Goal: Download file/media

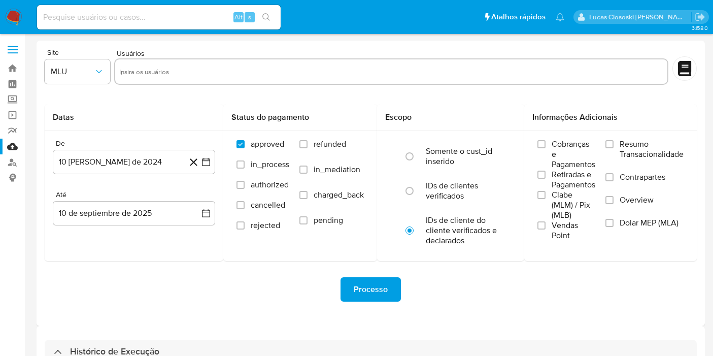
select select "10"
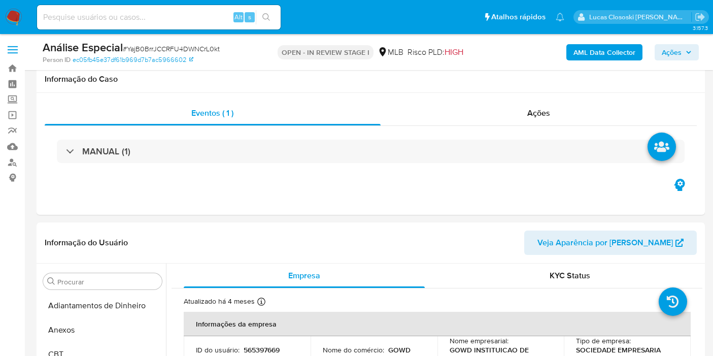
select select "100"
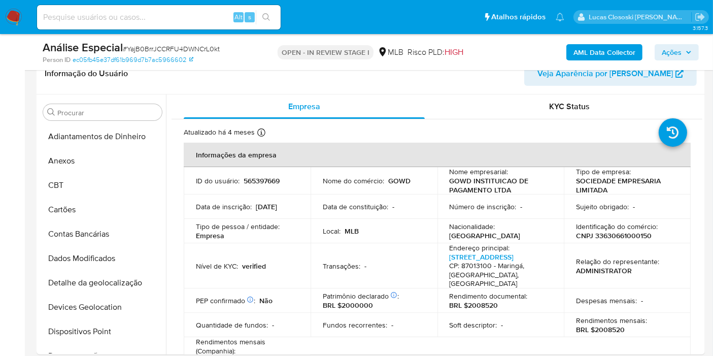
scroll to position [420, 0]
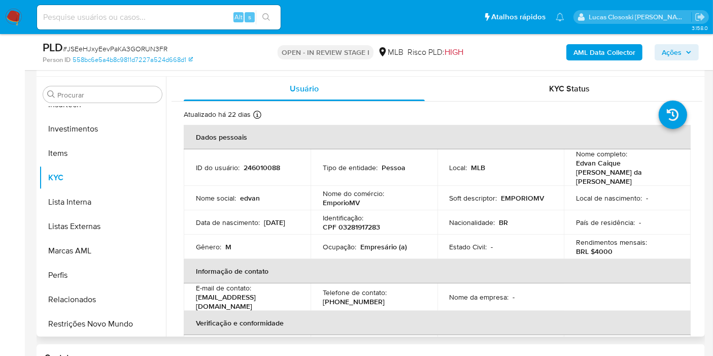
scroll to position [169, 0]
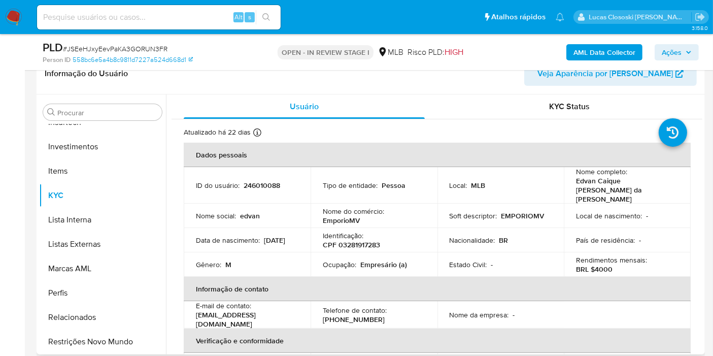
click at [367, 240] on p "CPF 03281917283" at bounding box center [351, 244] width 57 height 9
copy p "03281917283"
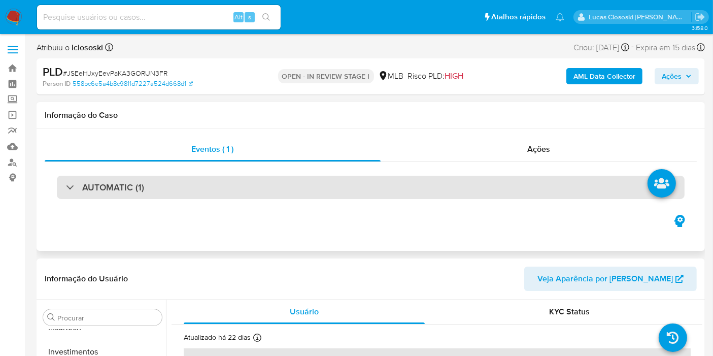
click at [243, 196] on div "AUTOMATIC (1)" at bounding box center [370, 186] width 627 height 23
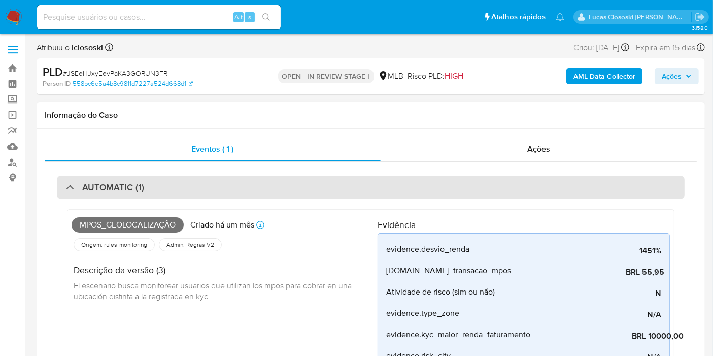
click at [248, 188] on div "AUTOMATIC (1)" at bounding box center [370, 186] width 627 height 23
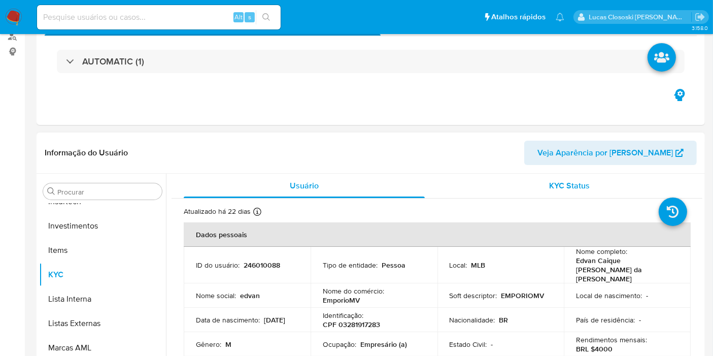
scroll to position [169, 0]
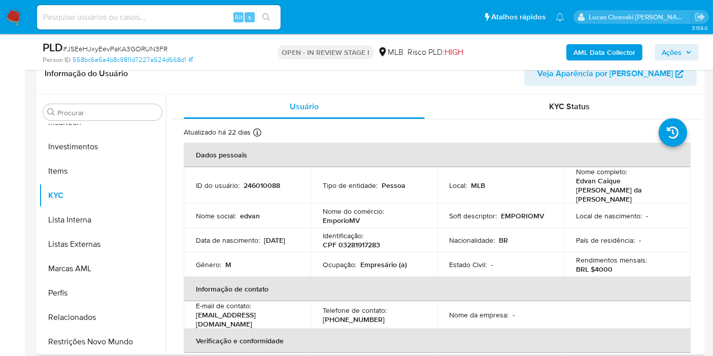
click at [362, 231] on p "Identificação :" at bounding box center [343, 235] width 41 height 9
click at [363, 240] on p "CPF 03281917283" at bounding box center [351, 244] width 57 height 9
copy p "03281917283"
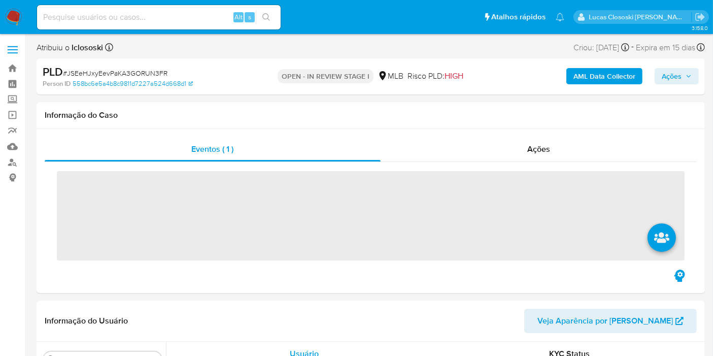
scroll to position [477, 0]
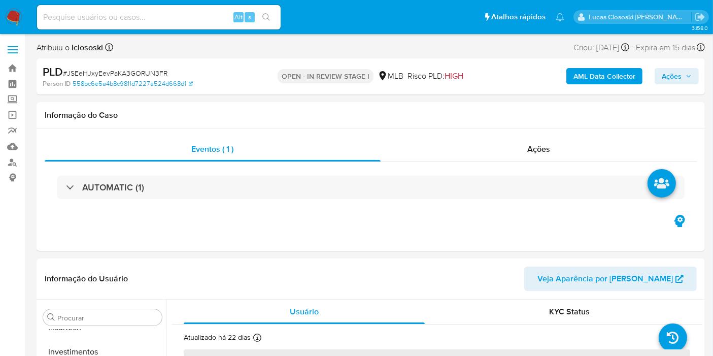
click at [10, 14] on img at bounding box center [13, 17] width 17 height 17
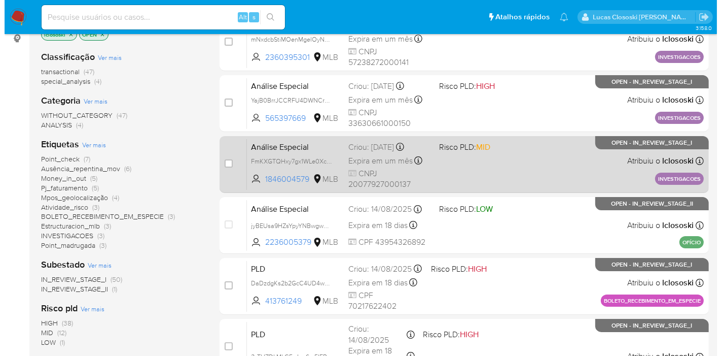
scroll to position [169, 0]
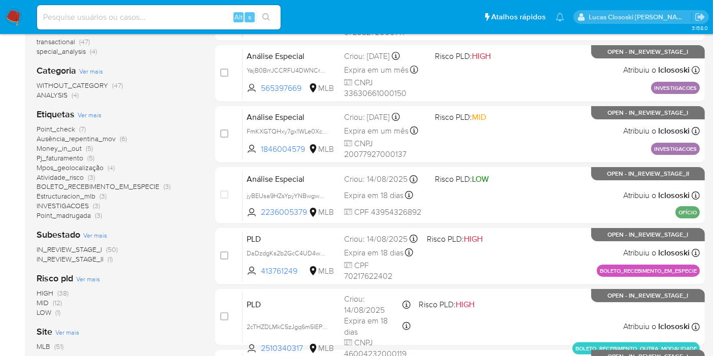
click at [91, 115] on span "Ver mais" at bounding box center [90, 114] width 24 height 9
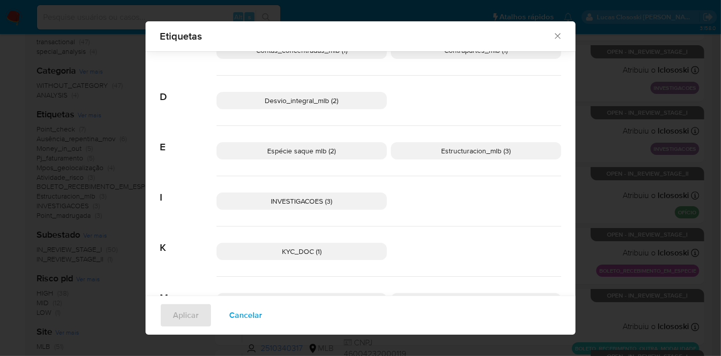
scroll to position [105, 0]
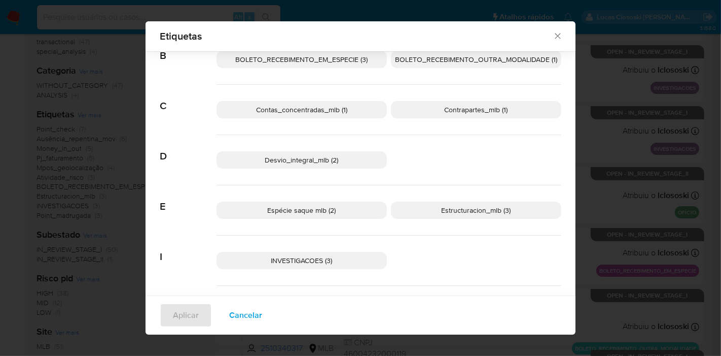
click at [365, 164] on p "Desvio_integral_mlb (2)" at bounding box center [302, 159] width 170 height 17
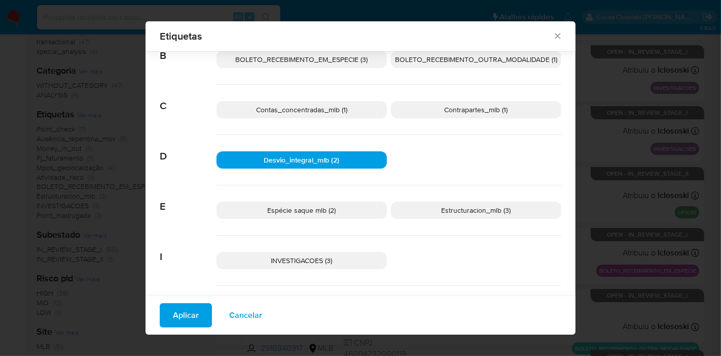
click at [191, 309] on span "Aplicar" at bounding box center [186, 315] width 26 height 22
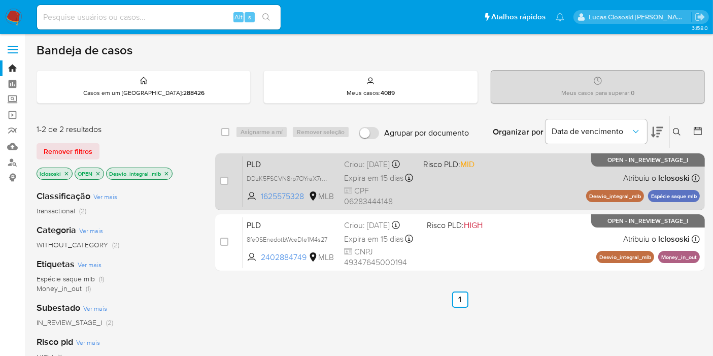
click at [504, 184] on div "PLD DDzK5FSCVN8rp7OYraX7rtcs 1625575328 MLB Risco PLD: MID Criou: 12/08/2025 Cr…" at bounding box center [470, 181] width 457 height 51
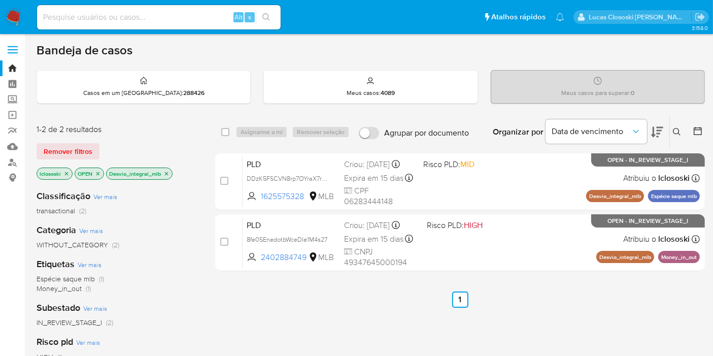
click at [165, 175] on icon "close-filter" at bounding box center [166, 173] width 6 height 6
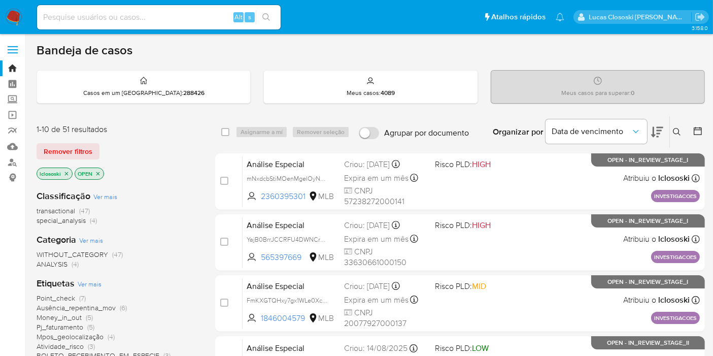
click at [86, 284] on span "Ver mais" at bounding box center [90, 283] width 24 height 9
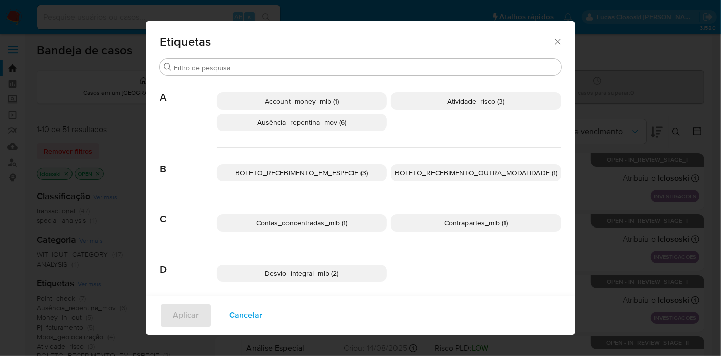
click at [343, 96] on p "Account_money_mlb (1)" at bounding box center [302, 100] width 170 height 17
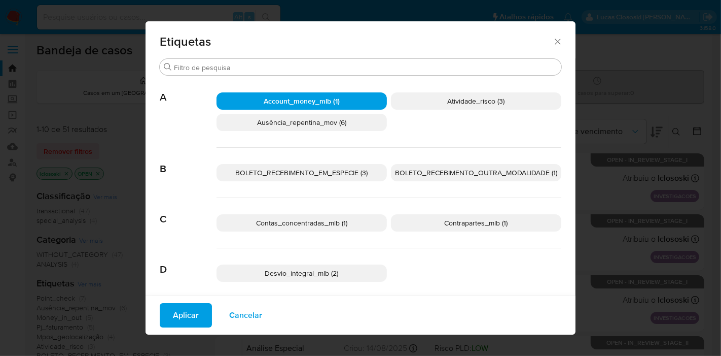
click at [372, 102] on p "Account_money_mlb (1)" at bounding box center [302, 100] width 170 height 17
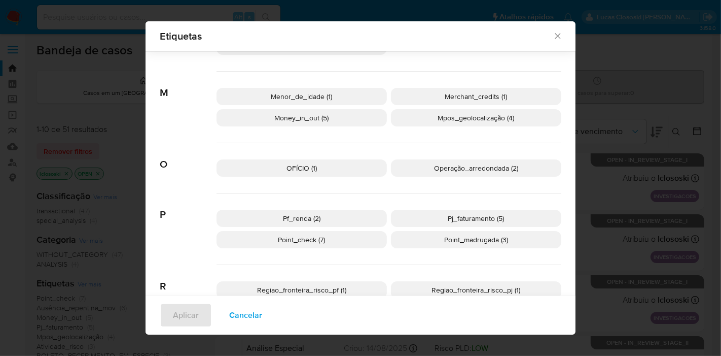
scroll to position [387, 0]
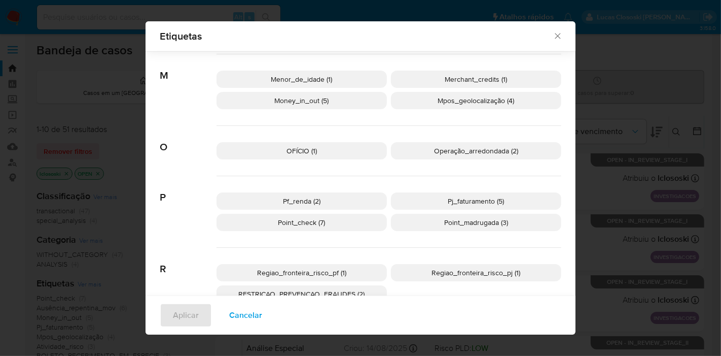
click at [358, 199] on p "Pf_renda (2)" at bounding box center [302, 200] width 170 height 17
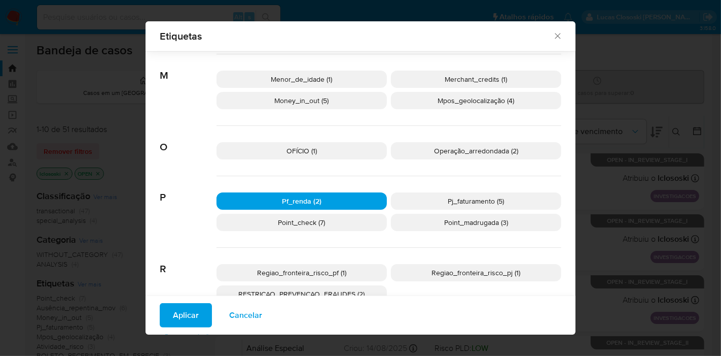
click at [358, 199] on p "Pf_renda (2)" at bounding box center [302, 200] width 170 height 17
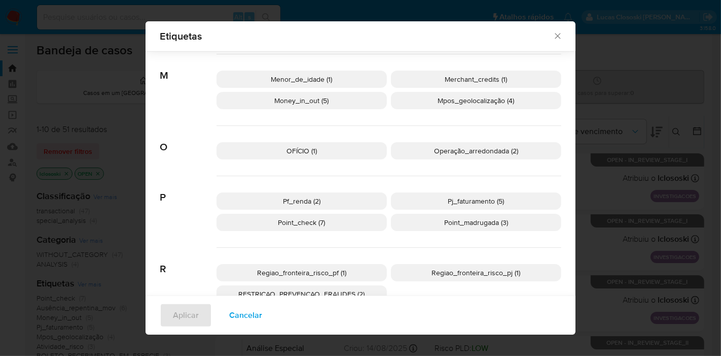
click at [358, 199] on p "Pf_renda (2)" at bounding box center [302, 200] width 170 height 17
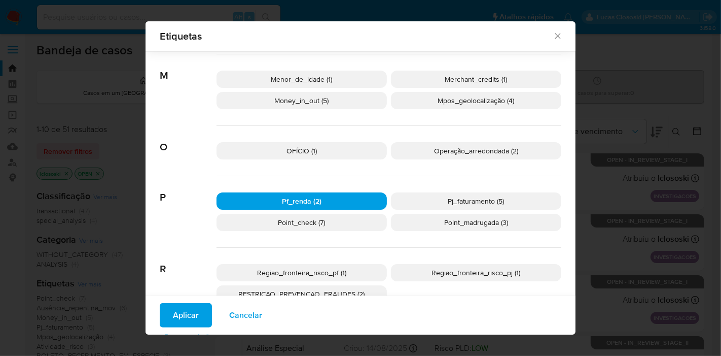
click at [178, 314] on span "Aplicar" at bounding box center [186, 315] width 26 height 22
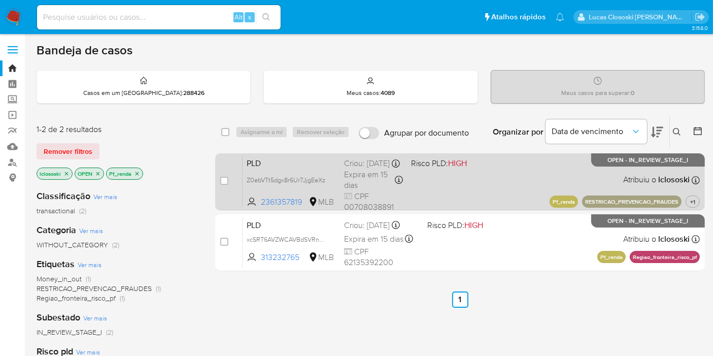
click at [467, 179] on div "PLD Z0ebVTt5dgx8r6Ur7JjgEeXz 2361357819 MLB Risco PLD: HIGH Criou: 12/08/2025 C…" at bounding box center [470, 181] width 457 height 51
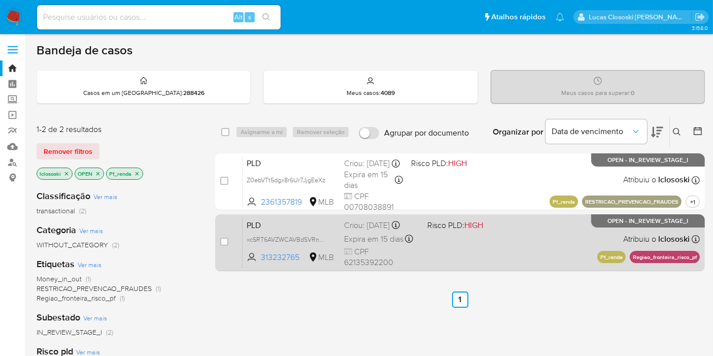
click at [517, 239] on div "PLD xcSRT6AVZWCAVBdSVRnanen9 313232765 MLB Risco PLD: HIGH Criou: 12/08/2025 Cr…" at bounding box center [470, 242] width 457 height 51
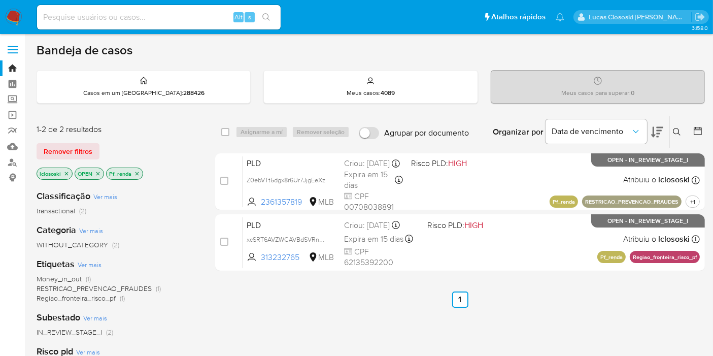
click at [139, 173] on icon "close-filter" at bounding box center [137, 173] width 6 height 6
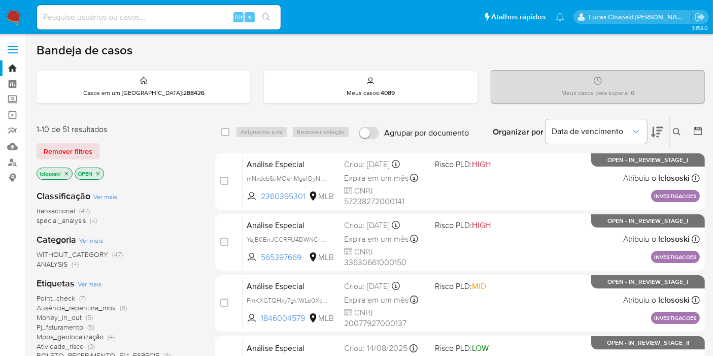
click at [88, 287] on span "Ver mais" at bounding box center [90, 283] width 24 height 9
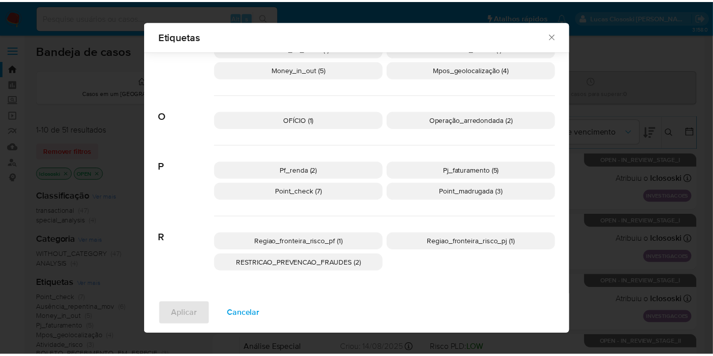
scroll to position [368, 0]
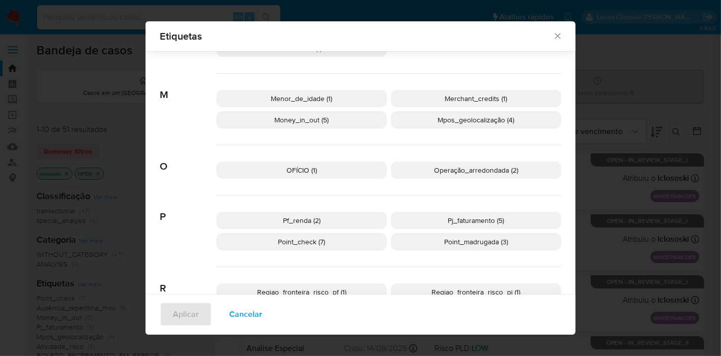
click at [307, 244] on p "Point_check (7)" at bounding box center [302, 241] width 170 height 17
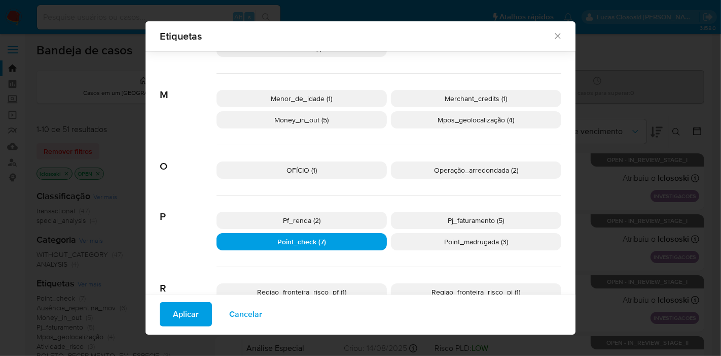
click at [191, 307] on span "Aplicar" at bounding box center [186, 314] width 26 height 22
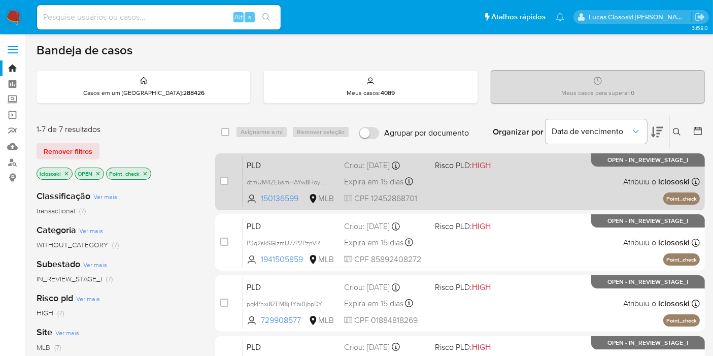
click at [502, 190] on div "PLD dtmUM4ZE5smHAYw8HoyuCBxs 150136599 MLB Risco PLD: HIGH Criou: 12/08/2025 Cr…" at bounding box center [470, 181] width 457 height 51
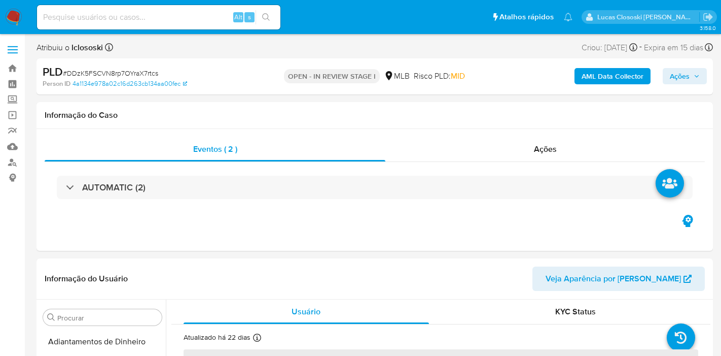
select select "10"
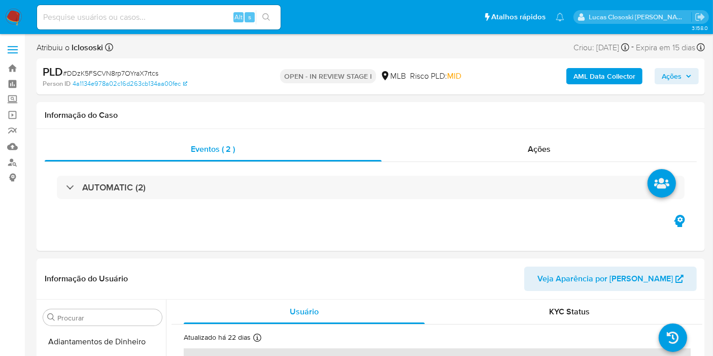
scroll to position [477, 0]
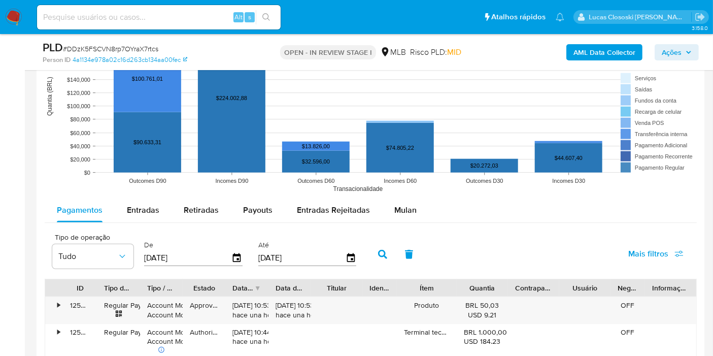
click at [406, 208] on span "Mulan" at bounding box center [405, 210] width 22 height 12
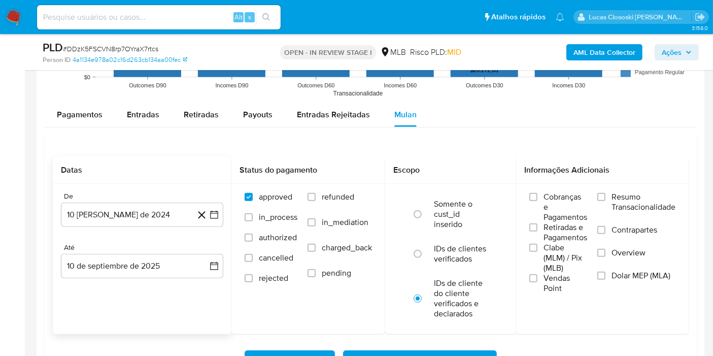
scroll to position [1071, 0]
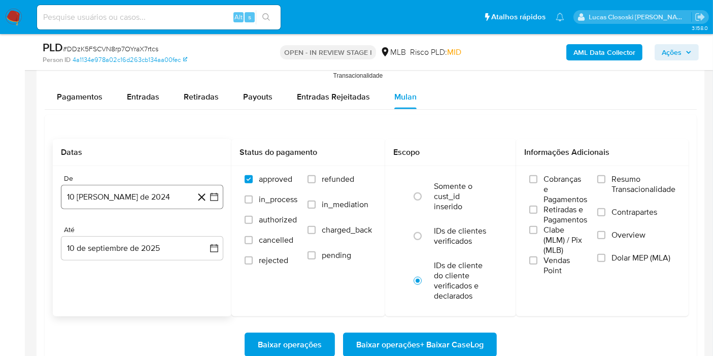
click at [209, 197] on icon "button" at bounding box center [214, 197] width 10 height 10
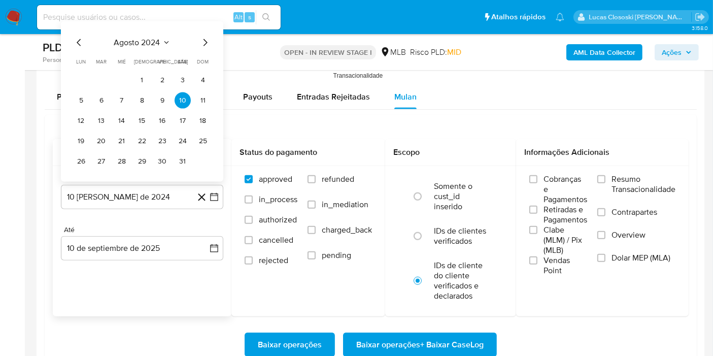
click at [133, 38] on span "agosto 2024" at bounding box center [137, 43] width 46 height 10
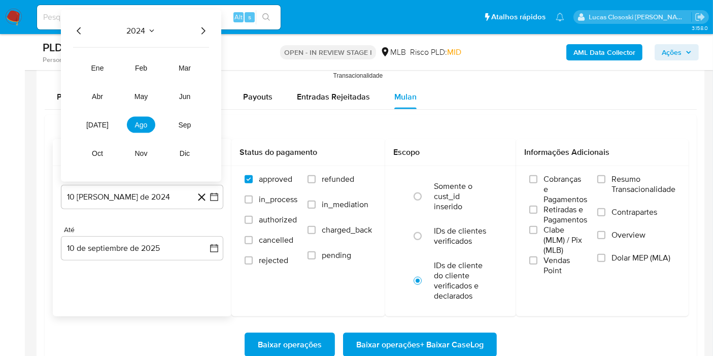
drag, startPoint x: 208, startPoint y: 26, endPoint x: 200, endPoint y: 26, distance: 8.6
click at [207, 26] on icon "Año siguiente" at bounding box center [203, 31] width 12 height 12
click at [104, 122] on button "jul" at bounding box center [97, 125] width 28 height 16
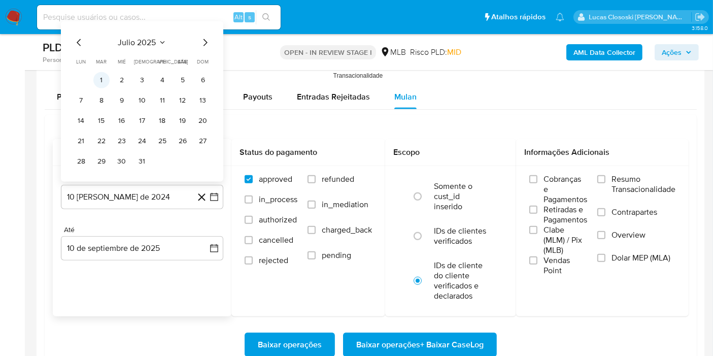
click at [95, 76] on button "1" at bounding box center [101, 80] width 16 height 16
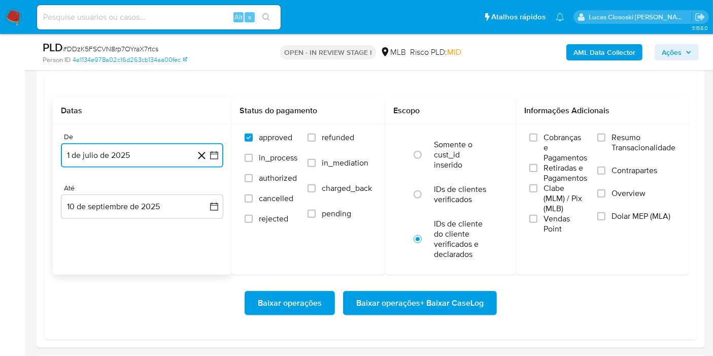
scroll to position [1240, 0]
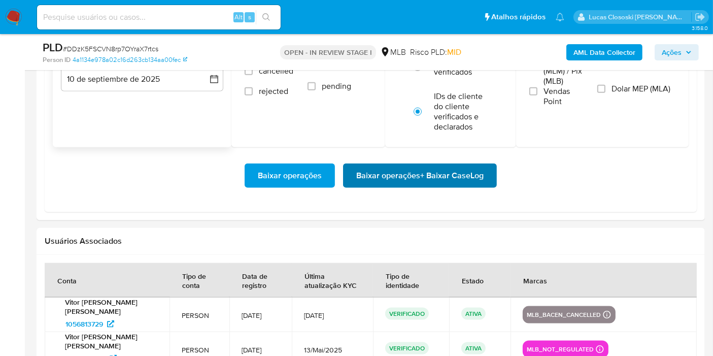
click at [479, 169] on span "Baixar operações + Baixar CaseLog" at bounding box center [419, 175] width 127 height 22
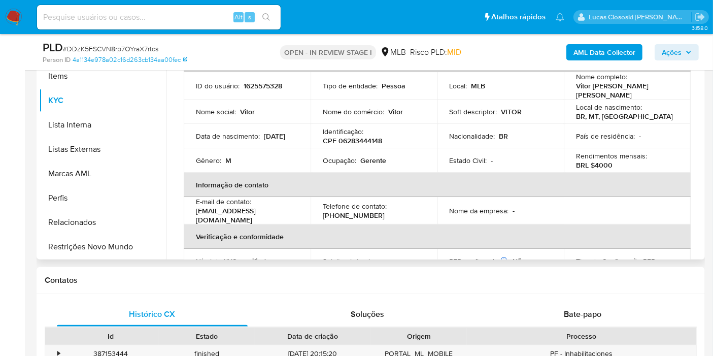
scroll to position [225, 0]
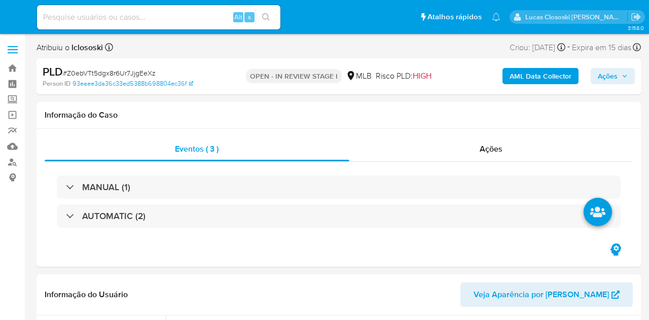
select select "10"
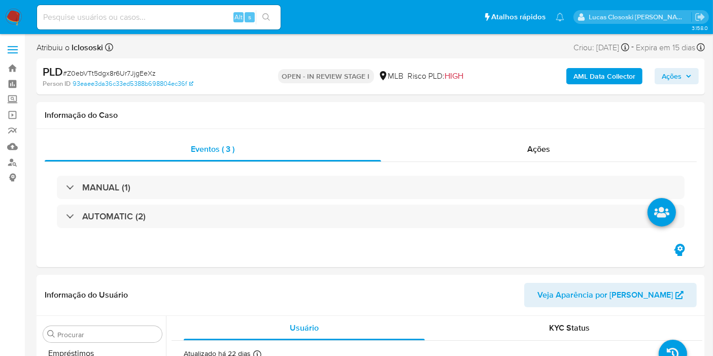
scroll to position [477, 0]
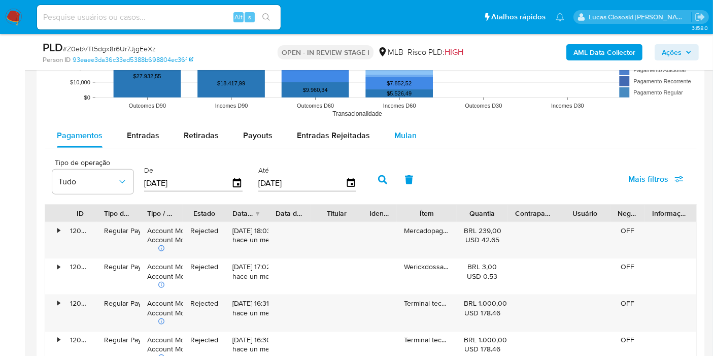
click at [398, 137] on span "Mulan" at bounding box center [405, 135] width 22 height 12
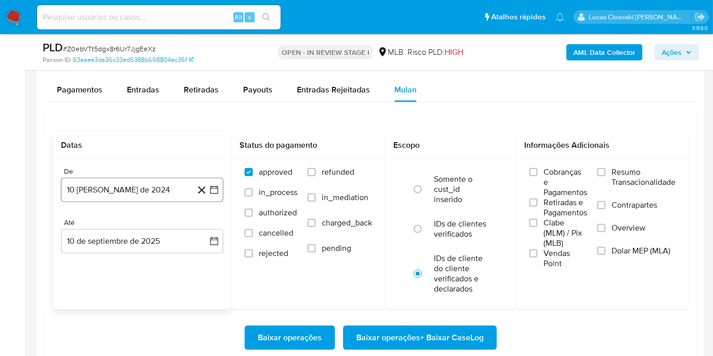
scroll to position [1071, 0]
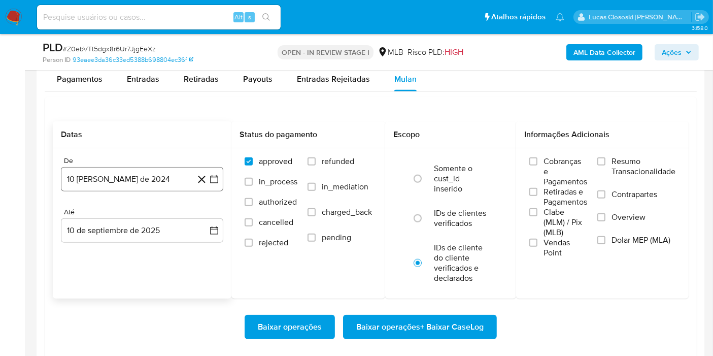
click at [212, 184] on button "10 [PERSON_NAME] de 2024" at bounding box center [142, 179] width 162 height 24
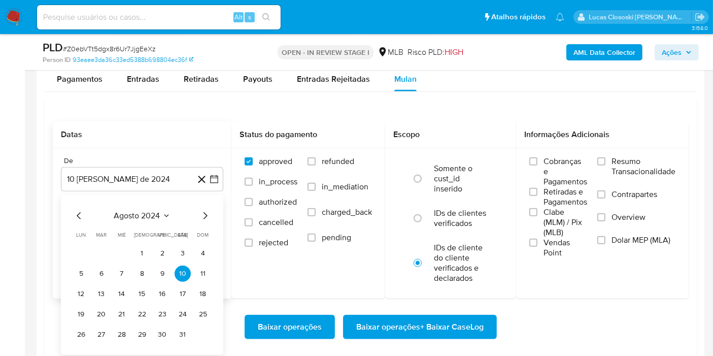
click at [151, 206] on div "agosto 2024 agosto 2024 lun lunes mar martes mié miércoles jue jueves vie viern…" at bounding box center [142, 274] width 162 height 160
click at [163, 215] on icon "Seleccionar mes y año" at bounding box center [166, 215] width 8 height 8
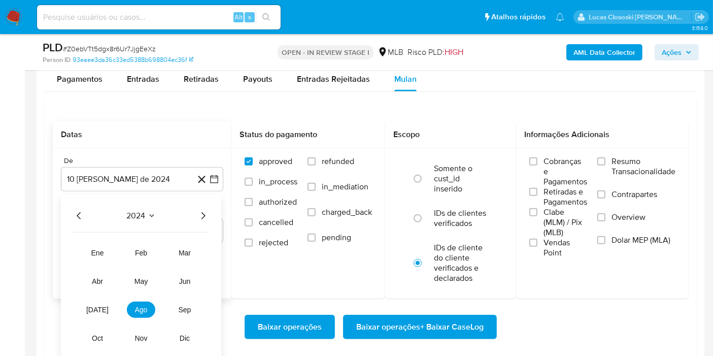
click at [209, 213] on div "2024 2024 ene feb mar abr may jun jul ago sep oct nov dic" at bounding box center [141, 280] width 160 height 172
click at [201, 214] on icon "Año siguiente" at bounding box center [203, 215] width 12 height 12
click at [102, 308] on button "[DATE]" at bounding box center [97, 309] width 28 height 16
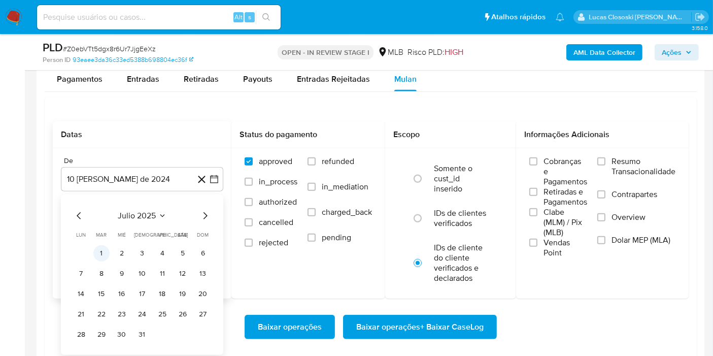
click at [104, 245] on button "1" at bounding box center [101, 253] width 16 height 16
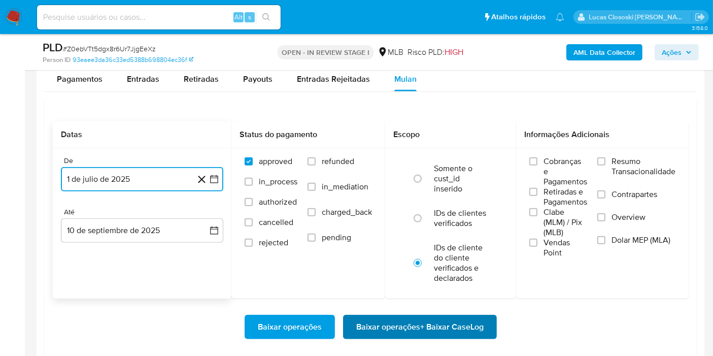
click at [478, 316] on span "Baixar operações + Baixar CaseLog" at bounding box center [419, 326] width 127 height 22
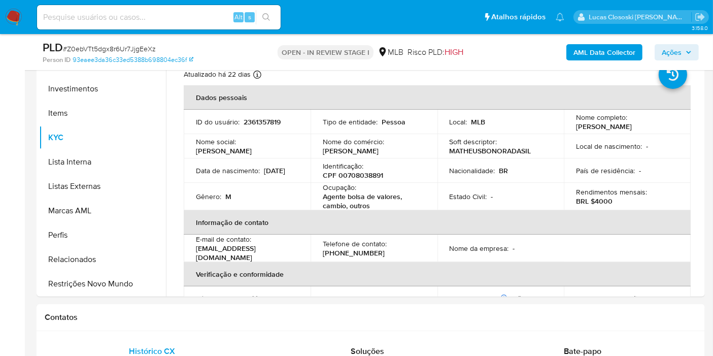
scroll to position [225, 0]
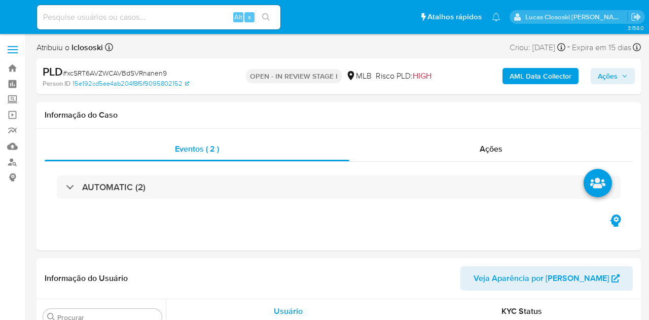
select select "10"
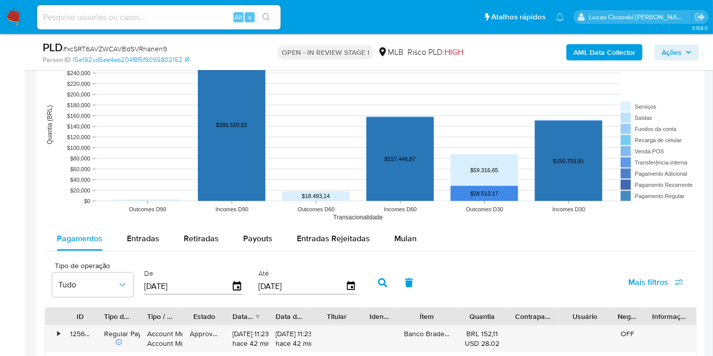
scroll to position [1071, 0]
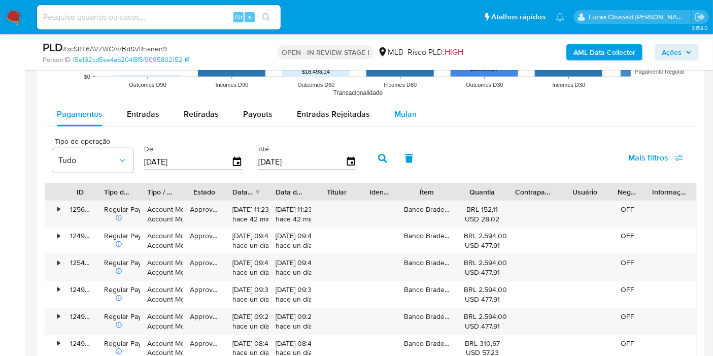
click at [397, 105] on div "Mulan" at bounding box center [405, 114] width 22 height 24
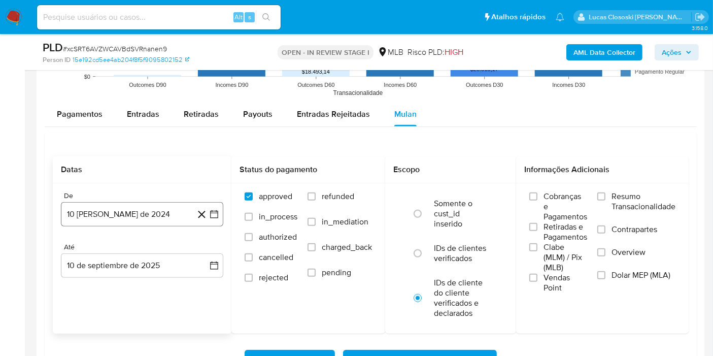
click at [217, 214] on icon "button" at bounding box center [214, 214] width 10 height 10
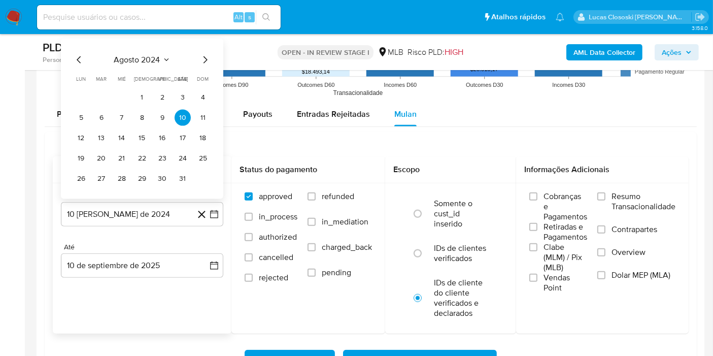
click at [149, 58] on span "agosto 2024" at bounding box center [137, 60] width 46 height 10
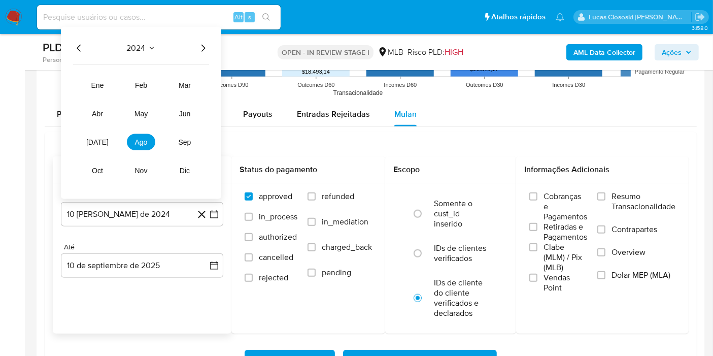
click at [200, 50] on icon "Año siguiente" at bounding box center [203, 48] width 12 height 12
click at [100, 147] on button "[DATE]" at bounding box center [97, 142] width 28 height 16
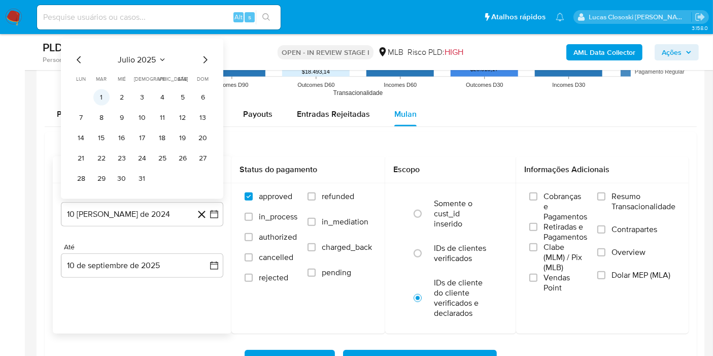
click at [109, 96] on button "1" at bounding box center [101, 97] width 16 height 16
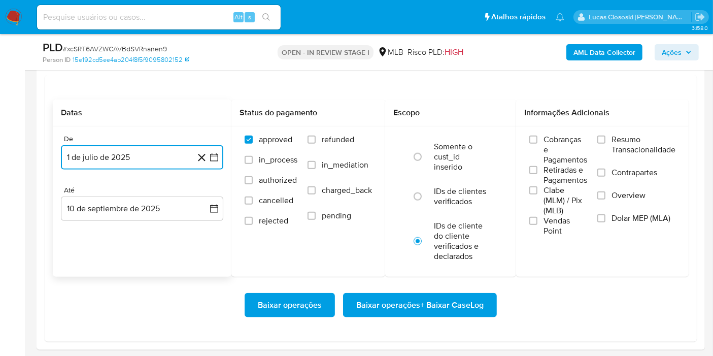
scroll to position [1183, 0]
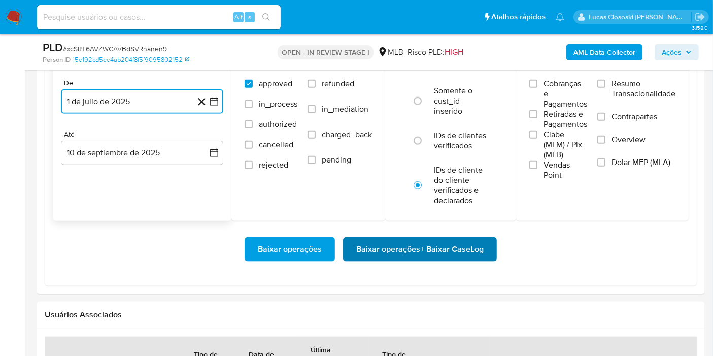
click at [469, 240] on span "Baixar operações + Baixar CaseLog" at bounding box center [419, 249] width 127 height 22
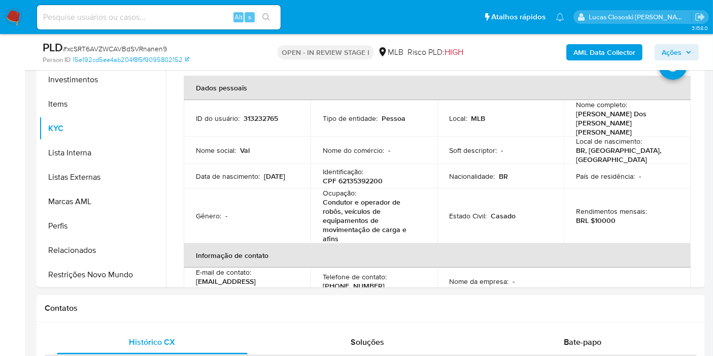
scroll to position [225, 0]
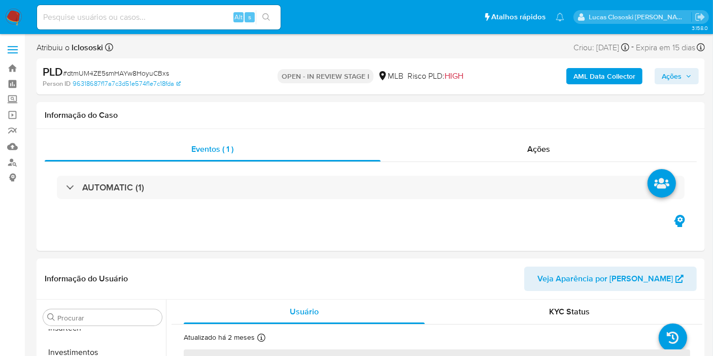
scroll to position [477, 0]
select select "10"
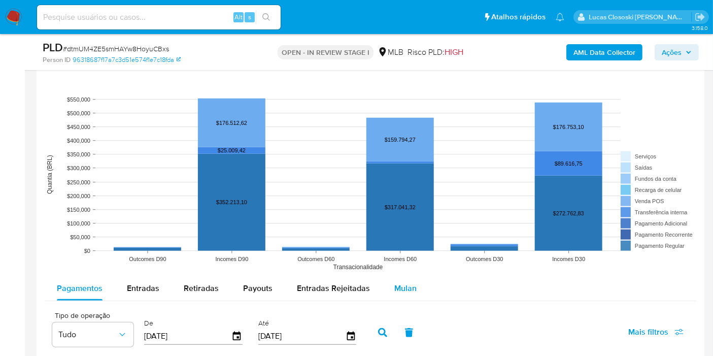
click at [399, 287] on span "Mulan" at bounding box center [405, 288] width 22 height 12
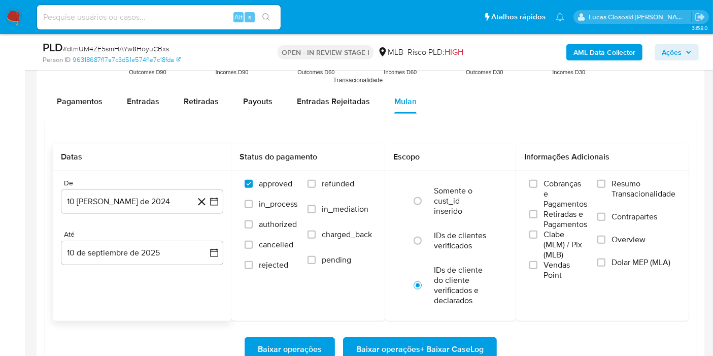
scroll to position [1014, 0]
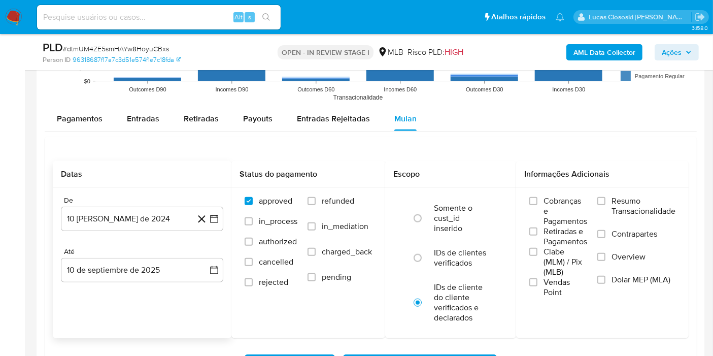
click at [213, 231] on div "De 10 [PERSON_NAME] de 2024 [DATE] Até 10 de septiembre de 2025 [DATE]" at bounding box center [142, 247] width 179 height 119
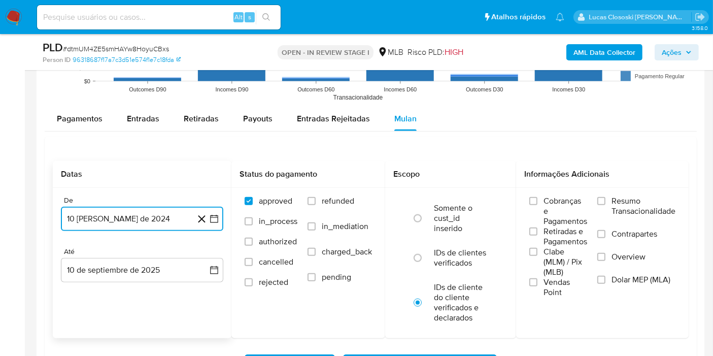
click at [214, 220] on icon "button" at bounding box center [214, 219] width 10 height 10
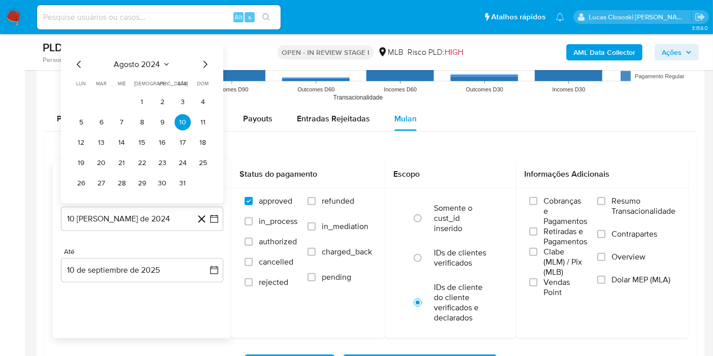
click at [156, 73] on div "agosto 2024 agosto 2024 lun lunes mar martes mié miércoles jue jueves vie viern…" at bounding box center [142, 124] width 138 height 133
click at [156, 64] on span "agosto 2024" at bounding box center [137, 64] width 46 height 10
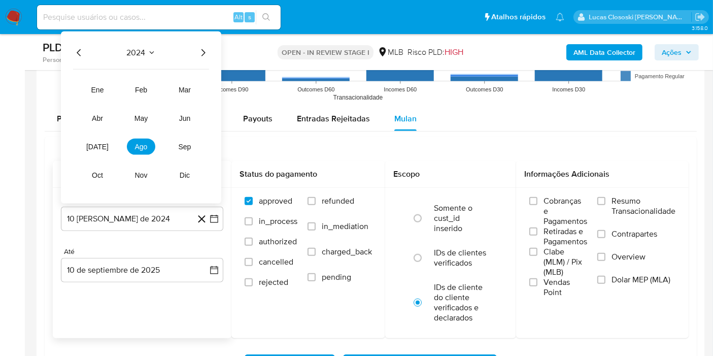
click at [203, 47] on icon "Año siguiente" at bounding box center [203, 53] width 12 height 12
click at [98, 153] on button "[DATE]" at bounding box center [97, 146] width 28 height 16
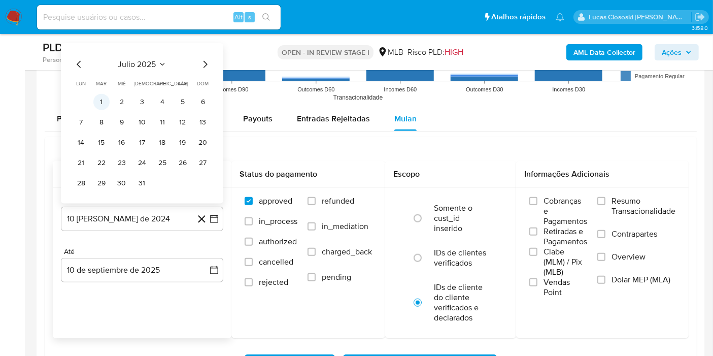
click at [105, 96] on button "1" at bounding box center [101, 102] width 16 height 16
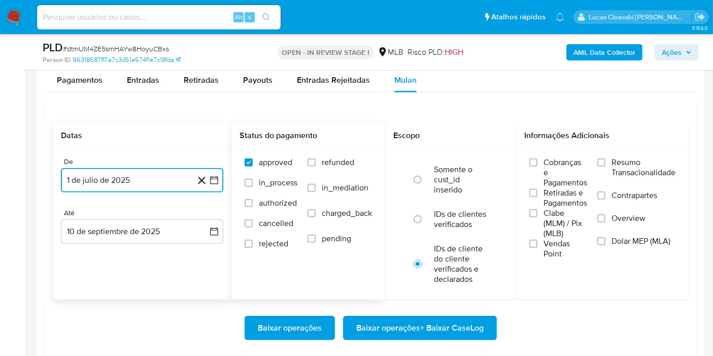
scroll to position [1071, 0]
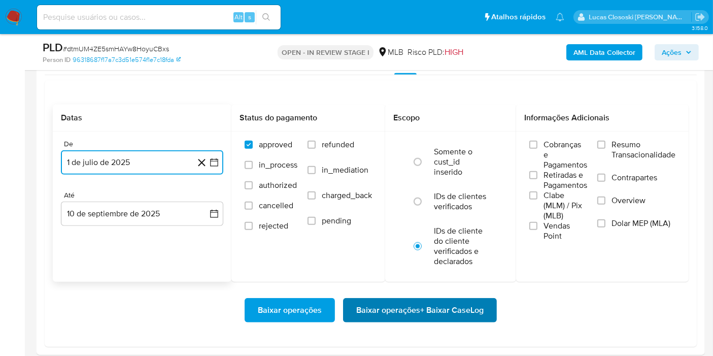
click at [392, 300] on span "Baixar operações + Baixar CaseLog" at bounding box center [419, 310] width 127 height 22
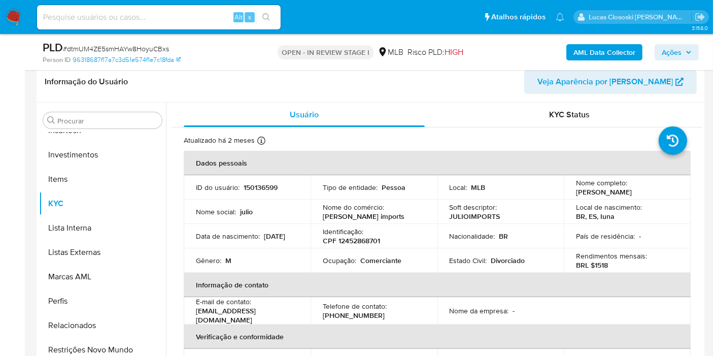
scroll to position [113, 0]
